Goal: Task Accomplishment & Management: Manage account settings

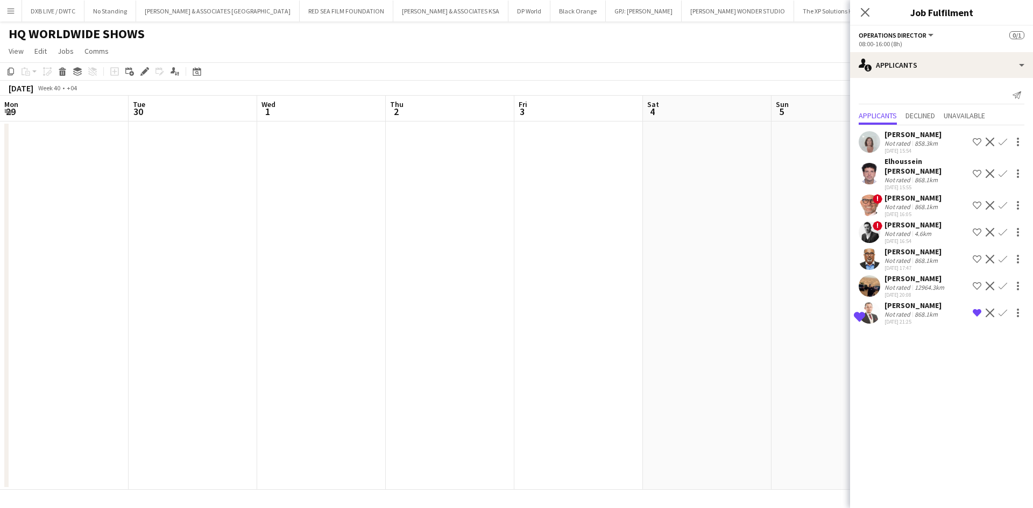
scroll to position [0, 473]
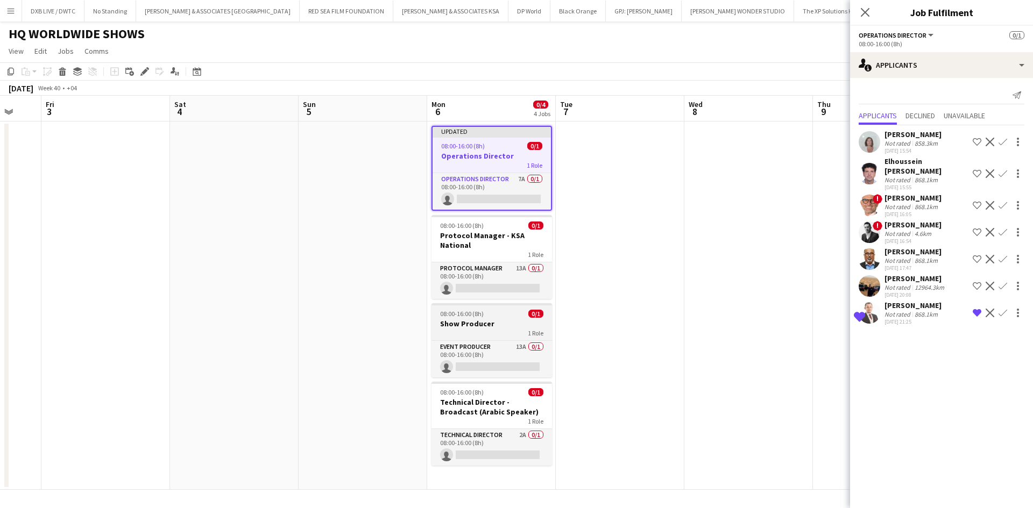
click at [500, 338] on app-job-card "08:00-16:00 (8h) 0/1 Show Producer 1 Role Event Producer 13A 0/1 08:00-16:00 (8…" at bounding box center [491, 340] width 120 height 74
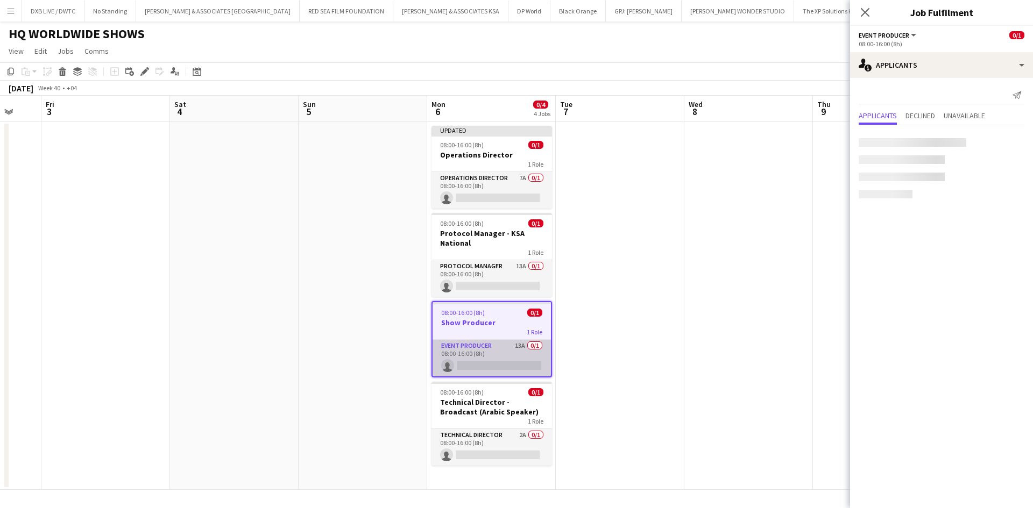
click at [502, 348] on app-card-role "Event Producer 13A 0/1 08:00-16:00 (8h) single-neutral-actions" at bounding box center [491, 358] width 118 height 37
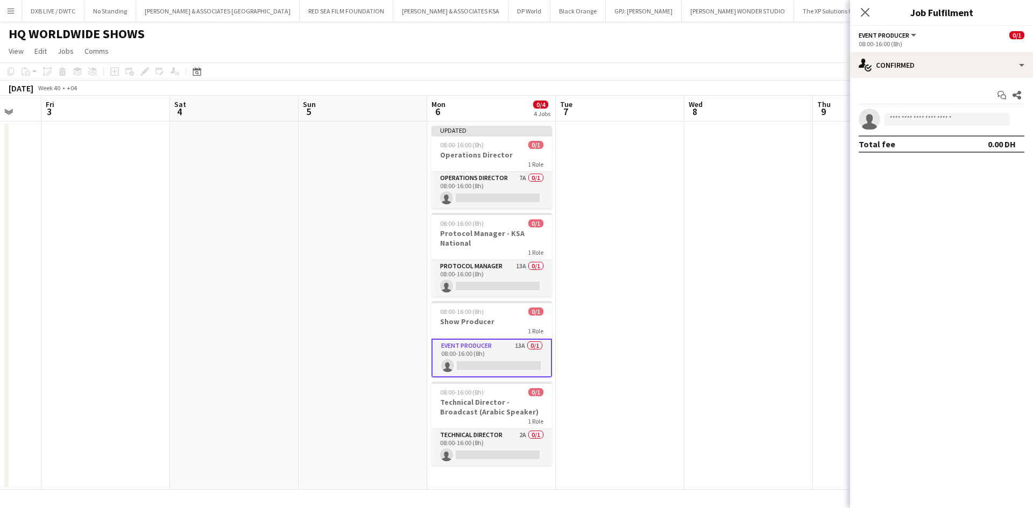
click at [451, 353] on app-card-role "Event Producer 13A 0/1 08:00-16:00 (8h) single-neutral-actions" at bounding box center [491, 358] width 120 height 39
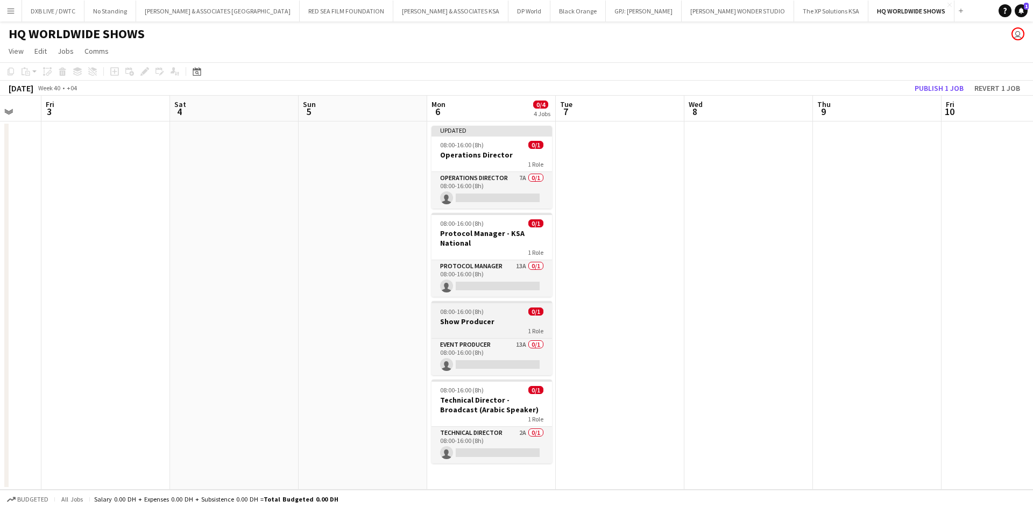
click at [491, 329] on div "1 Role" at bounding box center [491, 330] width 120 height 9
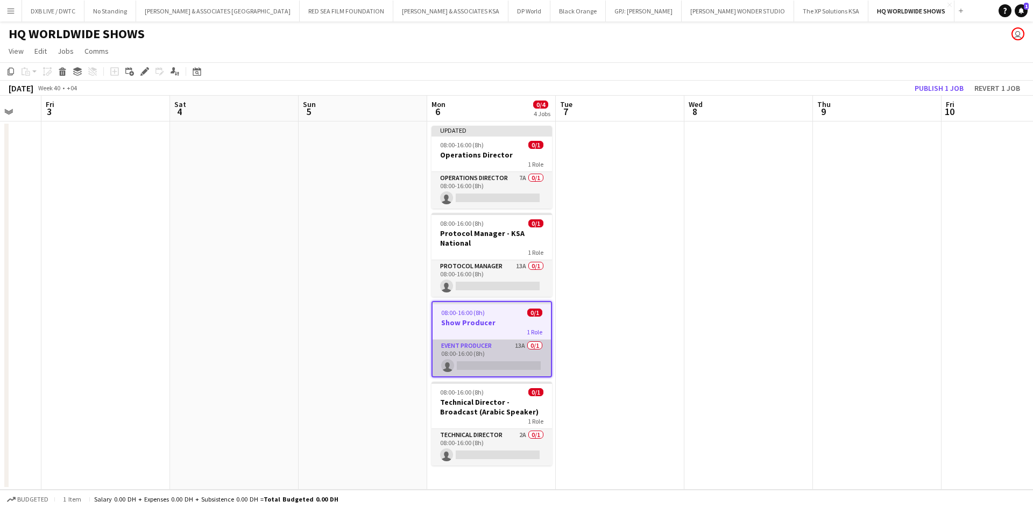
click at [487, 347] on app-card-role "Event Producer 13A 0/1 08:00-16:00 (8h) single-neutral-actions" at bounding box center [491, 358] width 118 height 37
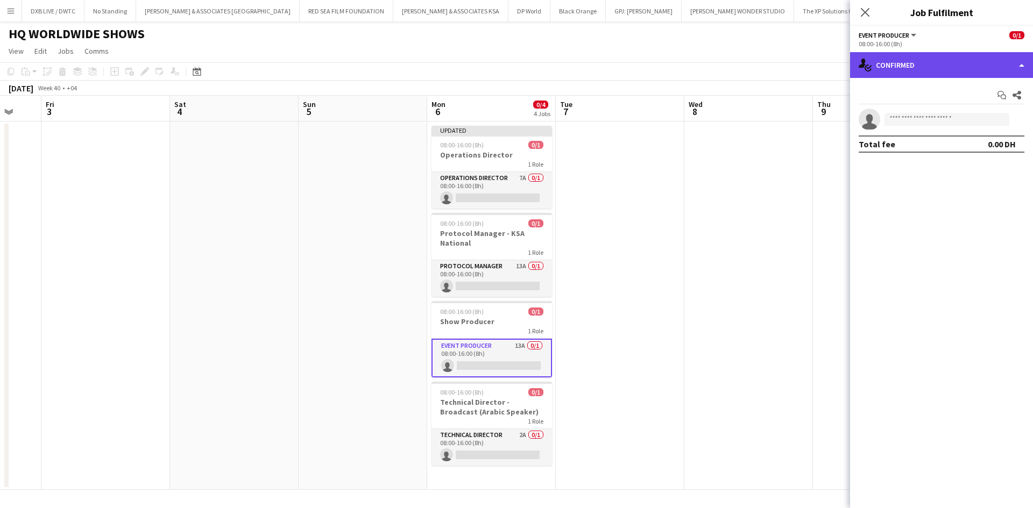
click at [960, 74] on div "single-neutral-actions-check-2 Confirmed" at bounding box center [941, 65] width 183 height 26
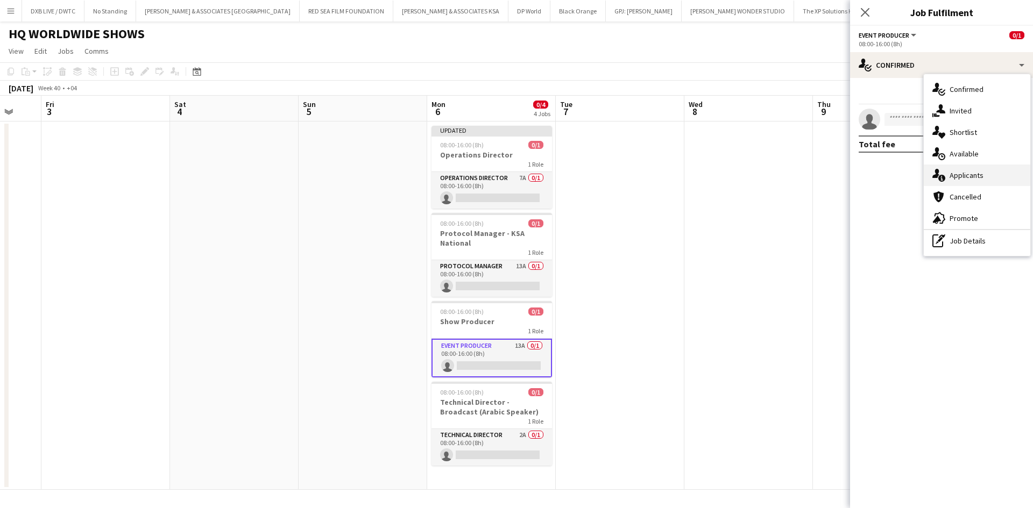
click at [957, 166] on div "single-neutral-actions-information Applicants" at bounding box center [976, 176] width 106 height 22
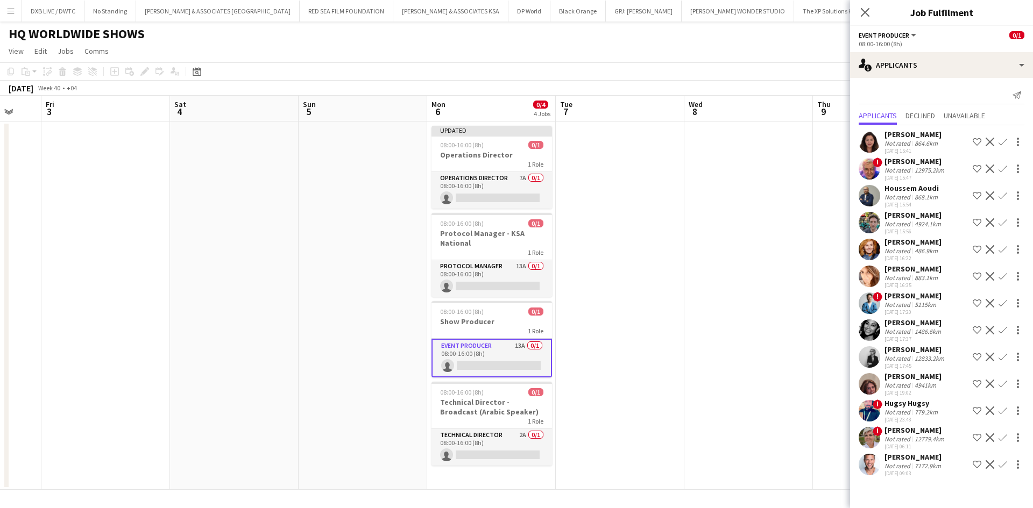
click at [897, 354] on div "Not rated" at bounding box center [898, 358] width 28 height 8
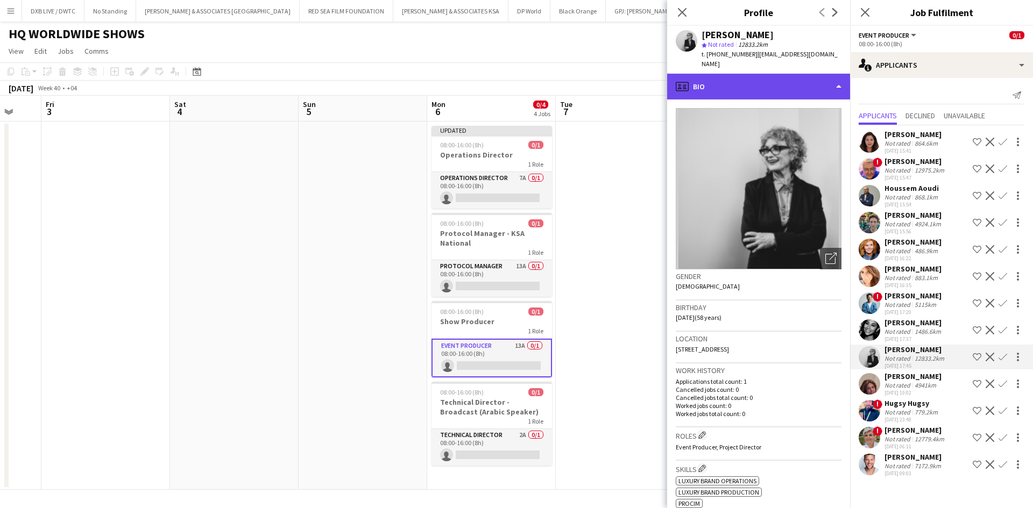
click at [725, 87] on div "profile Bio" at bounding box center [758, 87] width 183 height 26
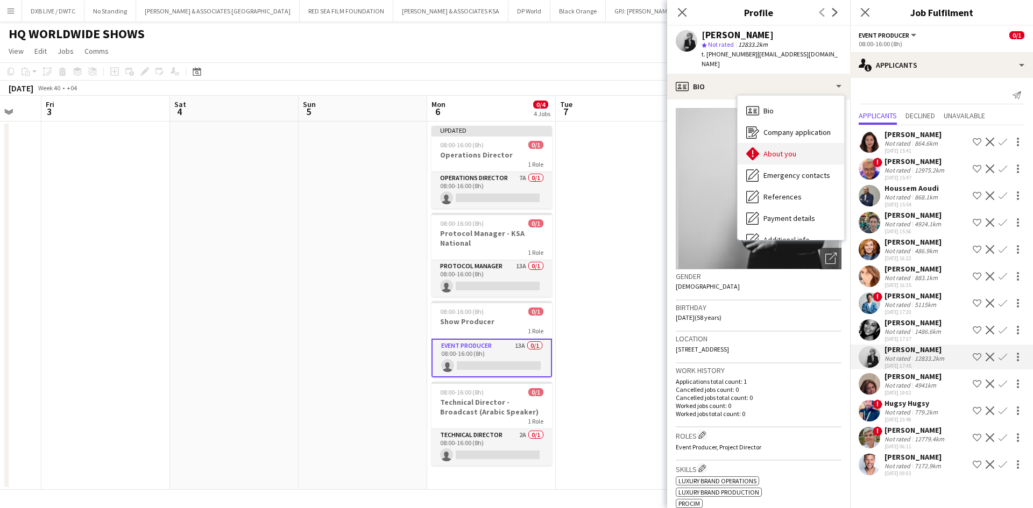
click at [781, 152] on div "About you About you" at bounding box center [790, 154] width 106 height 22
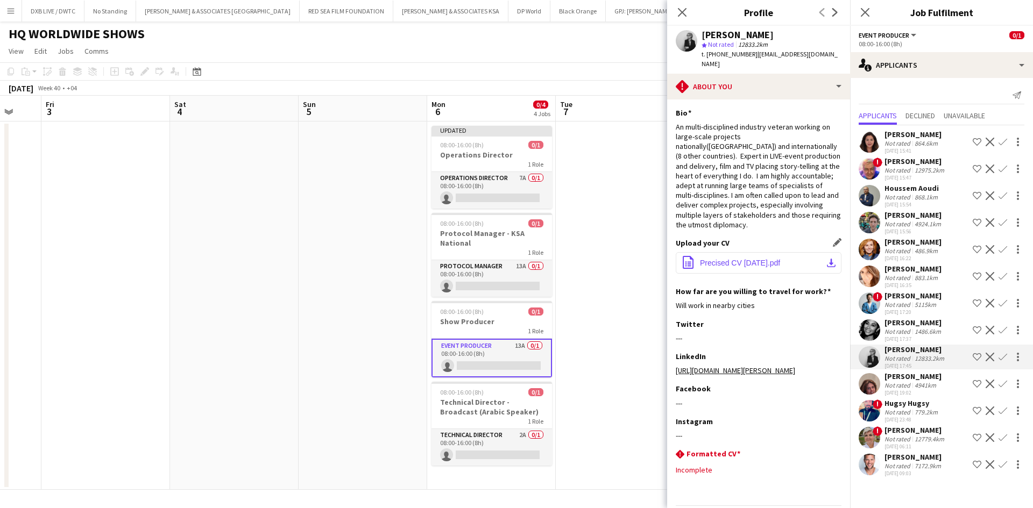
click at [762, 259] on span "Precised CV [DATE].pdf" at bounding box center [740, 263] width 80 height 9
